Goal: Information Seeking & Learning: Learn about a topic

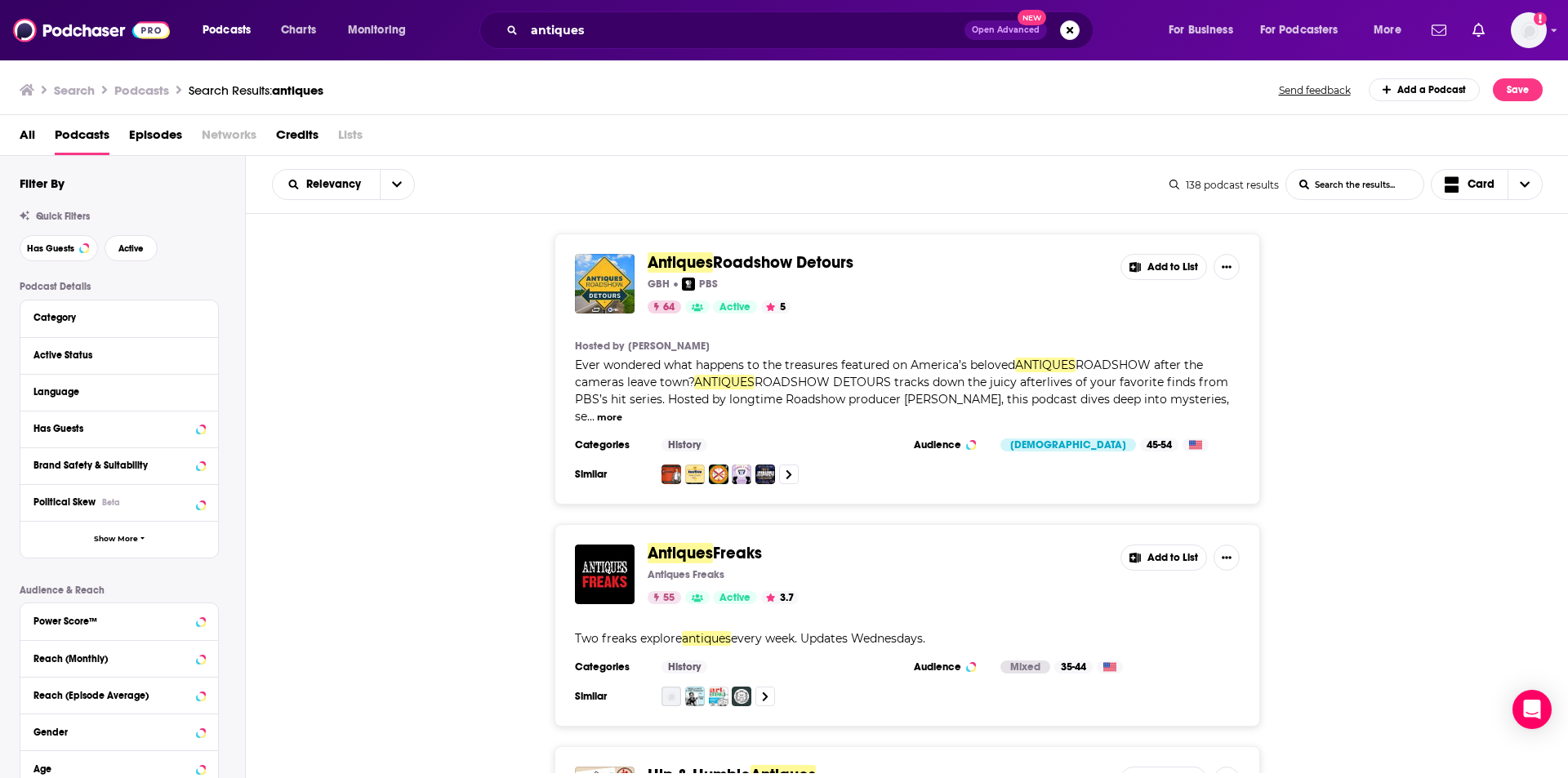
scroll to position [980, 0]
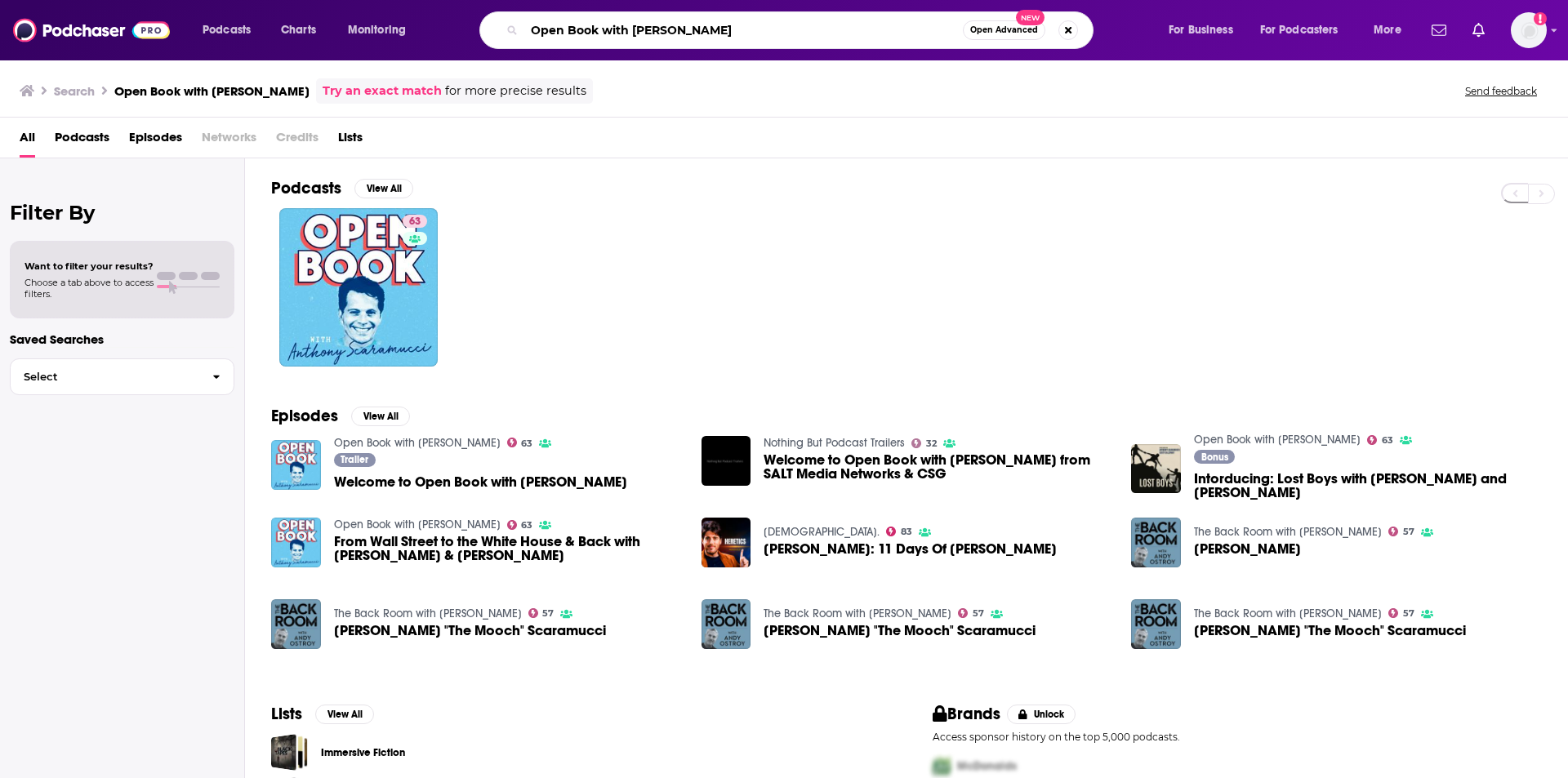
drag, startPoint x: 766, startPoint y: 32, endPoint x: 483, endPoint y: 30, distance: 283.0
click at [483, 30] on div "Open Book with Anthony Scaramucci Open Advanced New" at bounding box center [787, 30] width 614 height 38
click at [305, 640] on img at bounding box center [296, 625] width 50 height 50
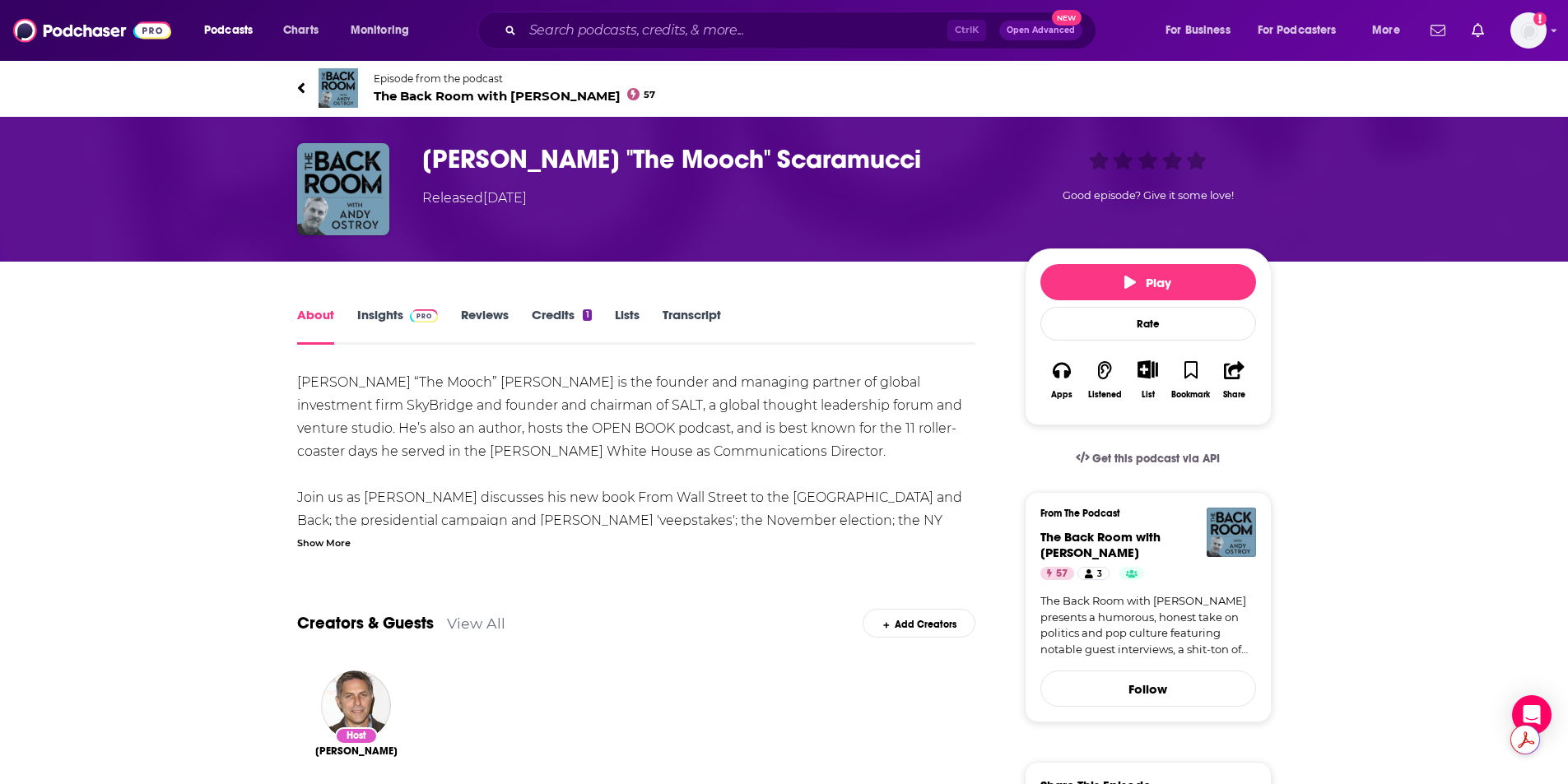
click at [499, 92] on span "The Back Room with Andy Ostroy 57" at bounding box center [515, 96] width 282 height 16
